Goal: Information Seeking & Learning: Find specific fact

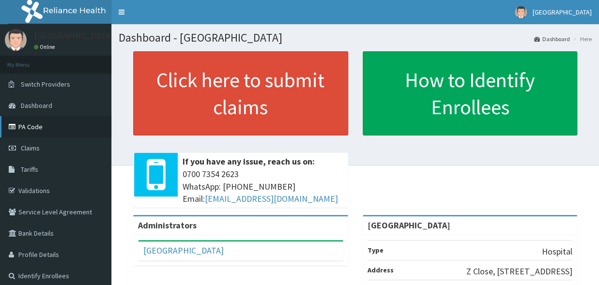
click at [40, 126] on link "PA Code" at bounding box center [55, 126] width 111 height 21
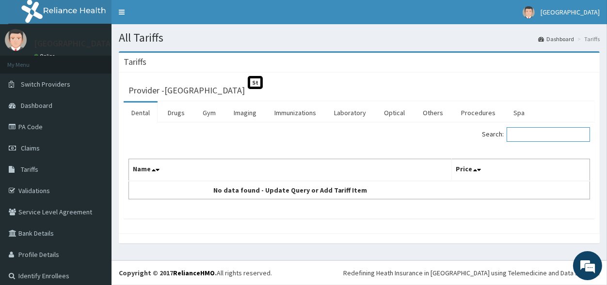
click at [555, 136] on input "Search:" at bounding box center [547, 134] width 83 height 15
click at [473, 115] on link "Procedures" at bounding box center [478, 113] width 50 height 20
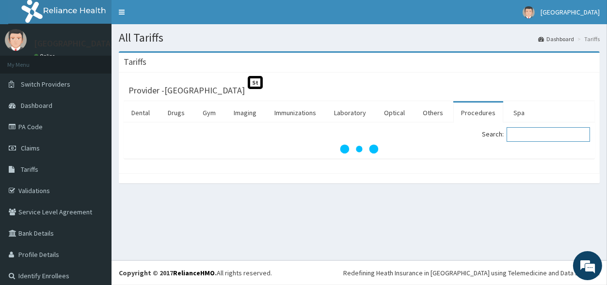
click at [520, 136] on input "Search:" at bounding box center [547, 134] width 83 height 15
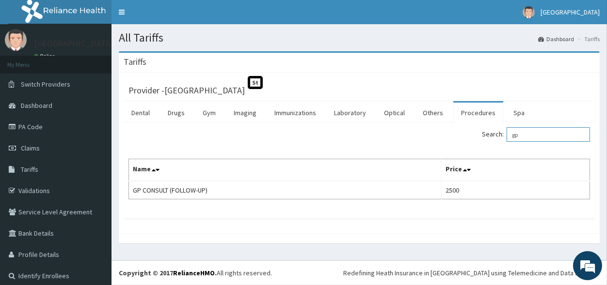
type input "g"
type input "GP"
